Goal: Task Accomplishment & Management: Manage account settings

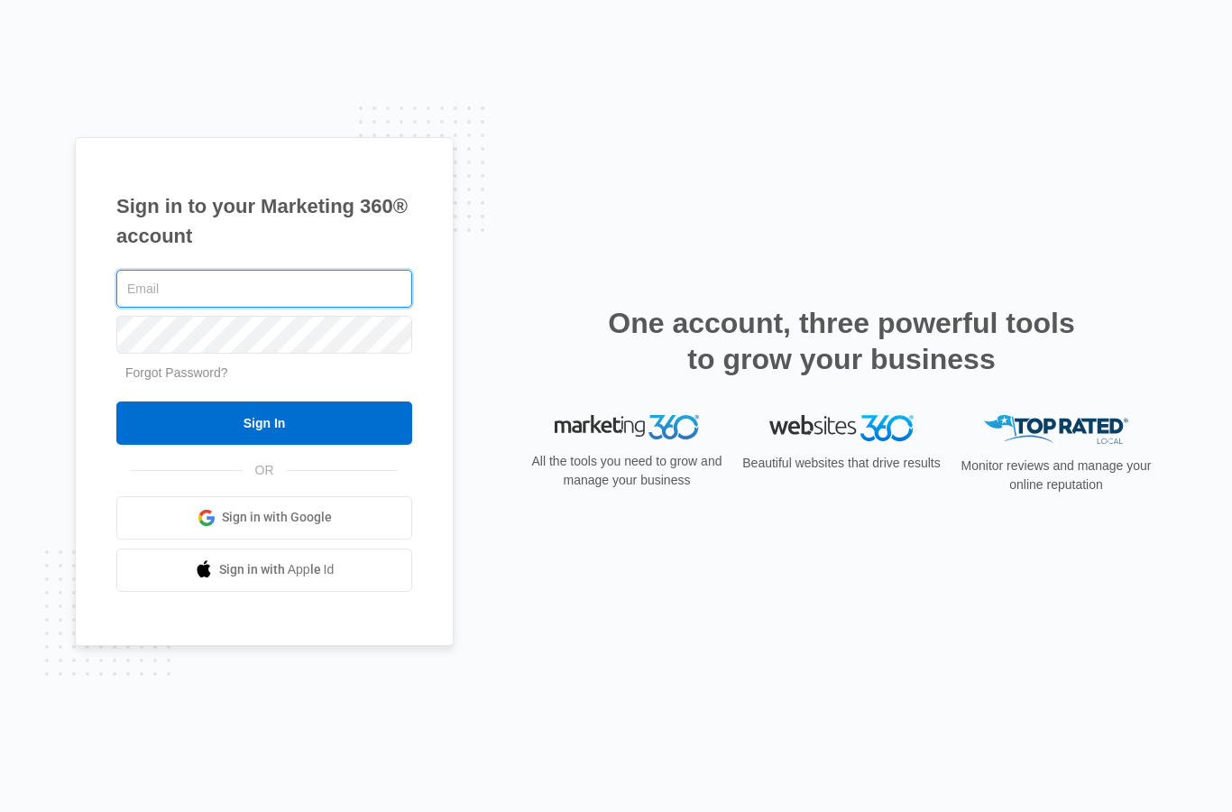
type input "[EMAIL_ADDRESS][DOMAIN_NAME]"
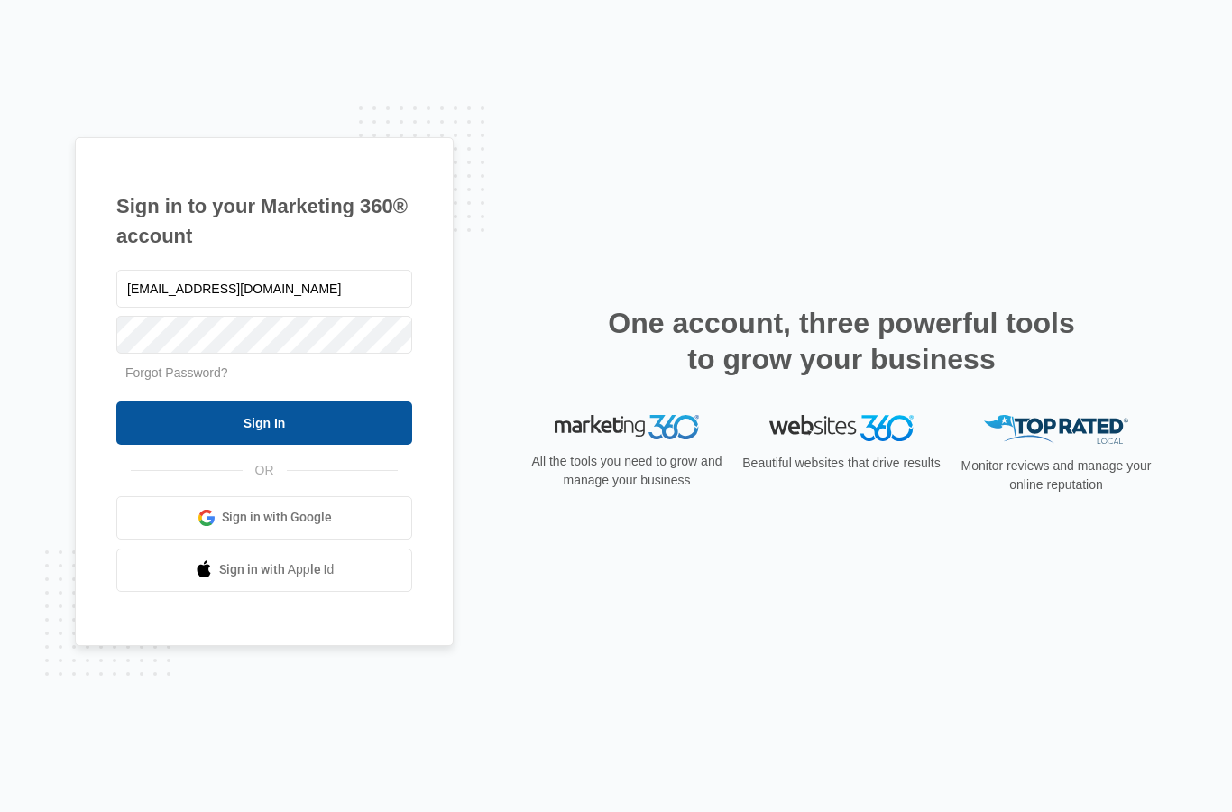
click at [273, 445] on input "Sign In" at bounding box center [264, 422] width 296 height 43
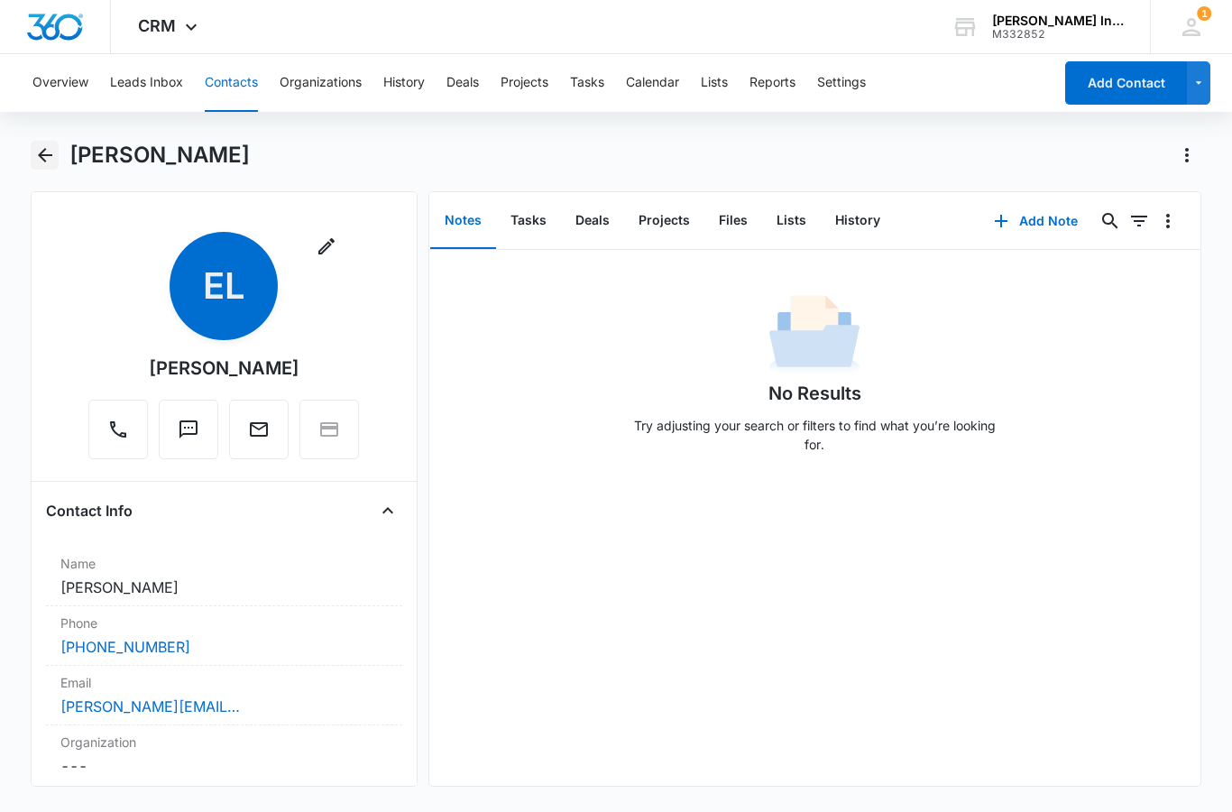
click at [47, 159] on icon "Back" at bounding box center [45, 155] width 22 height 22
